Goal: Find specific page/section: Find specific page/section

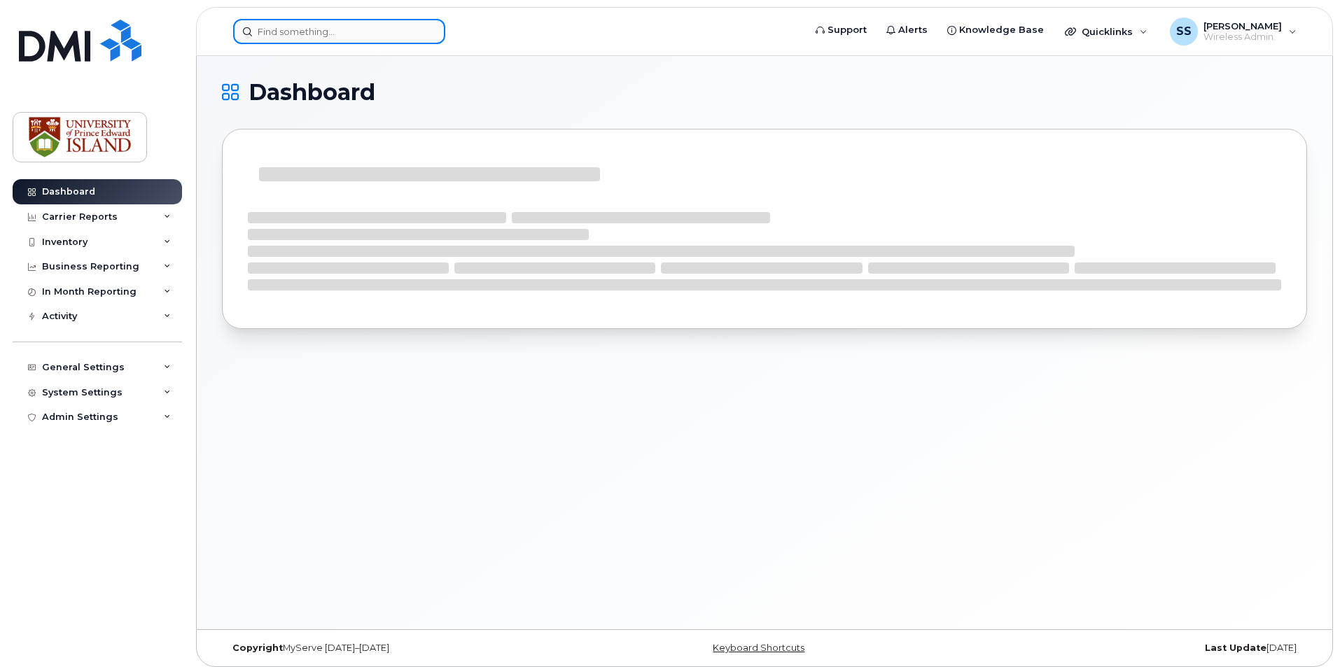
click at [345, 36] on input at bounding box center [339, 31] width 212 height 25
paste input "9026484069"
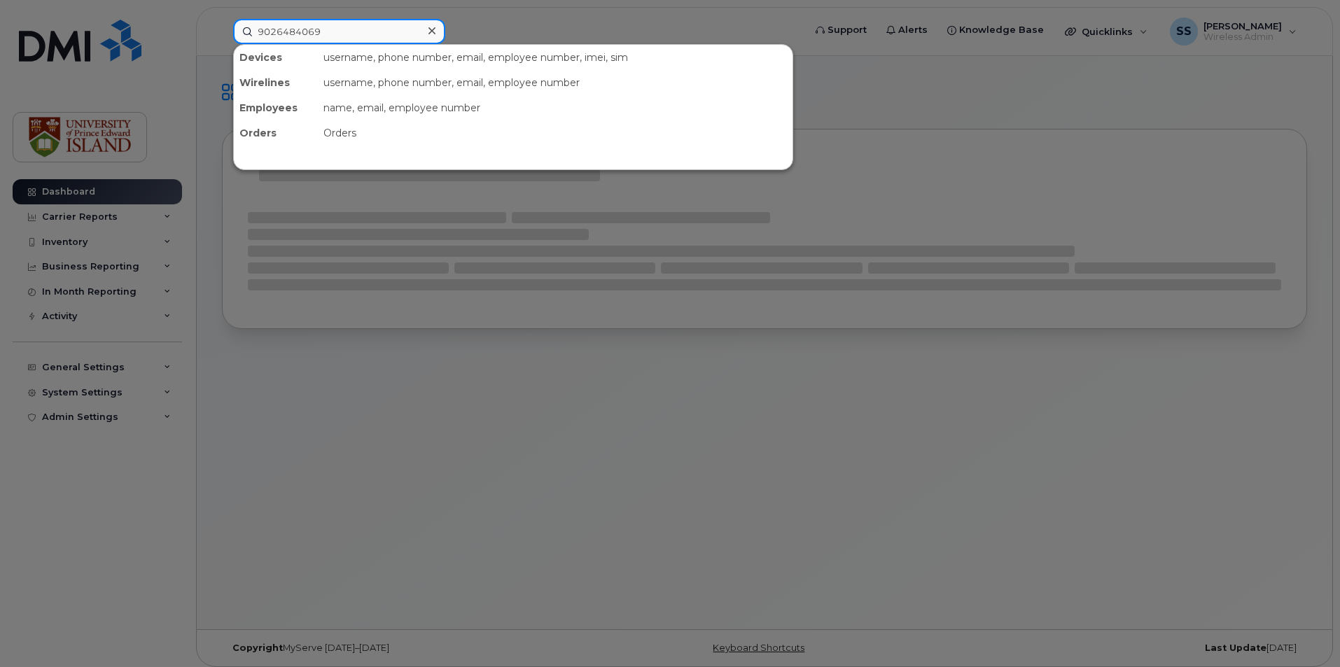
click at [345, 36] on input "9026484069" at bounding box center [339, 31] width 212 height 25
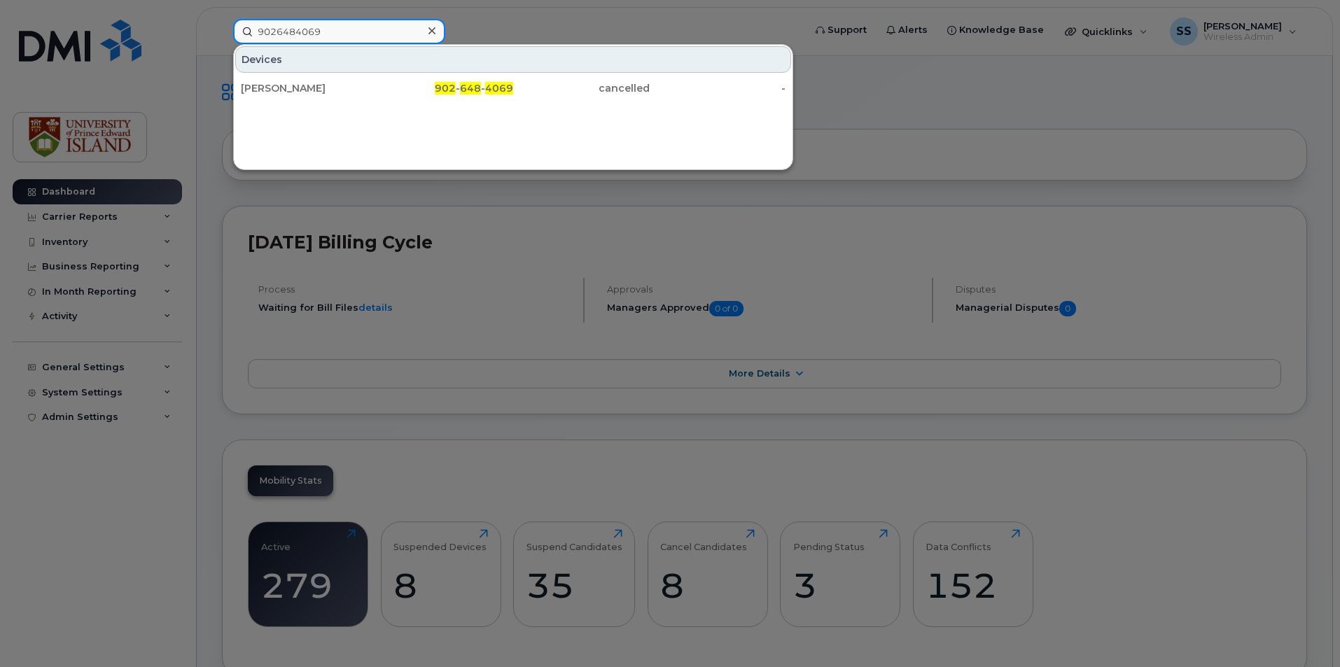
type input "9026484069"
click at [361, 102] on div "Devices [PERSON_NAME] 902 - 648 - 4069 cancelled -" at bounding box center [513, 107] width 560 height 126
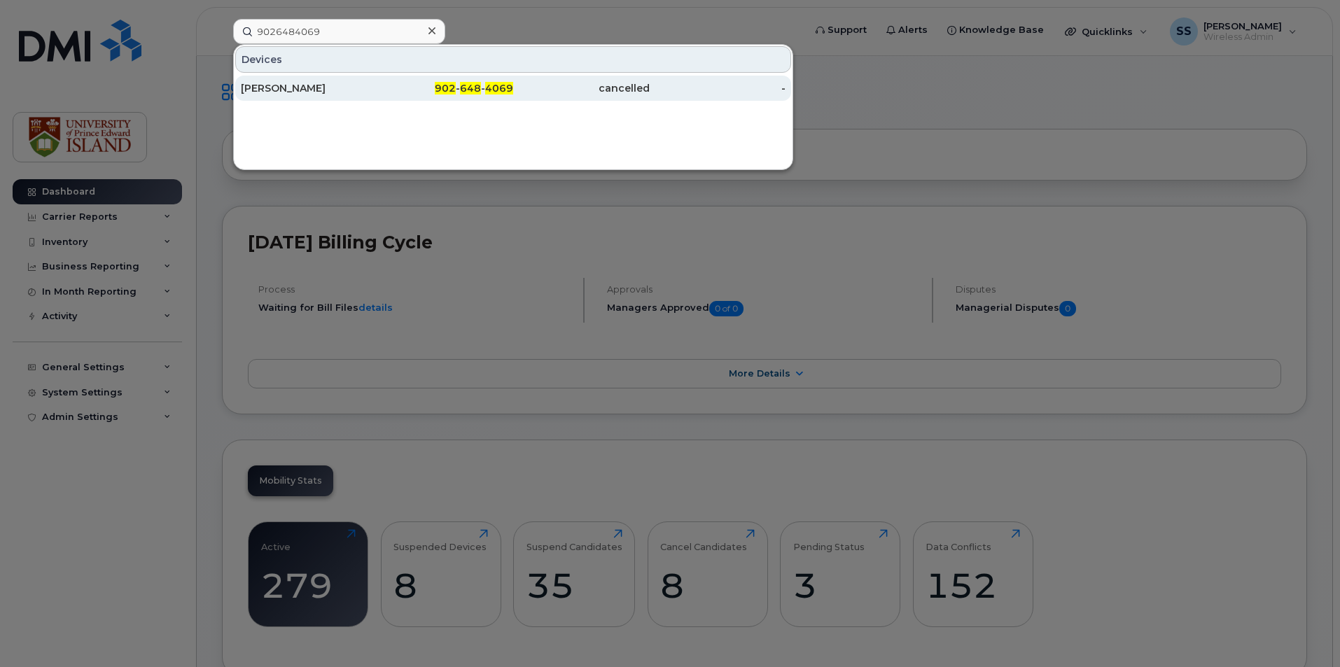
click at [370, 90] on div "[PERSON_NAME]" at bounding box center [309, 88] width 137 height 14
